Goal: Find specific fact: Find specific fact

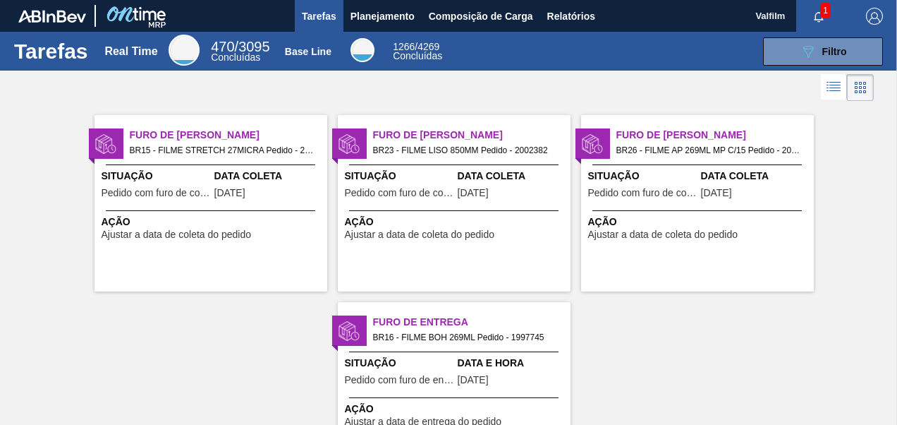
click at [432, 219] on span "Ação" at bounding box center [456, 221] width 222 height 15
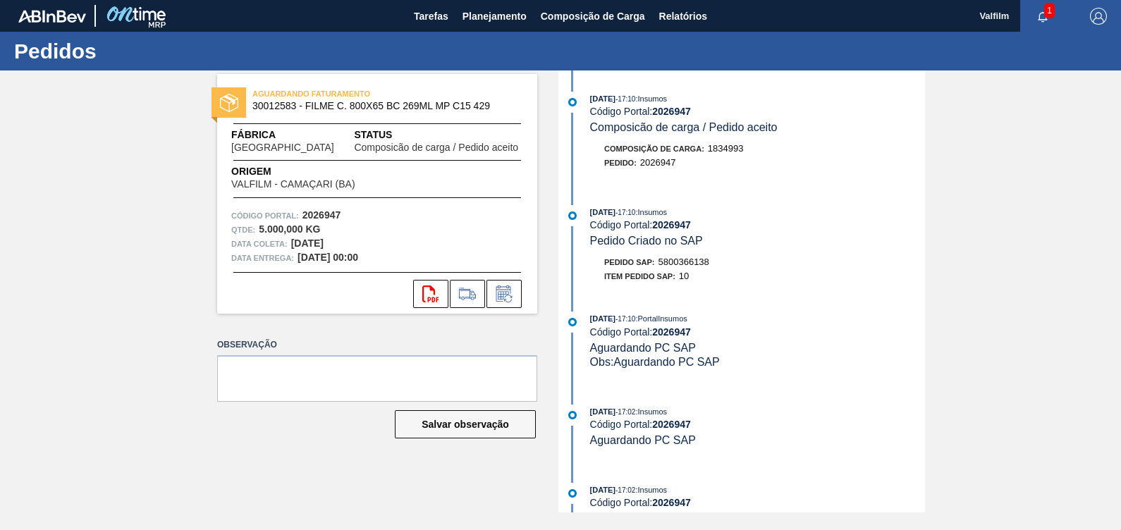
click at [702, 267] on span "5800366138" at bounding box center [684, 262] width 51 height 11
copy span "5800366138"
